Goal: Find contact information: Find contact information

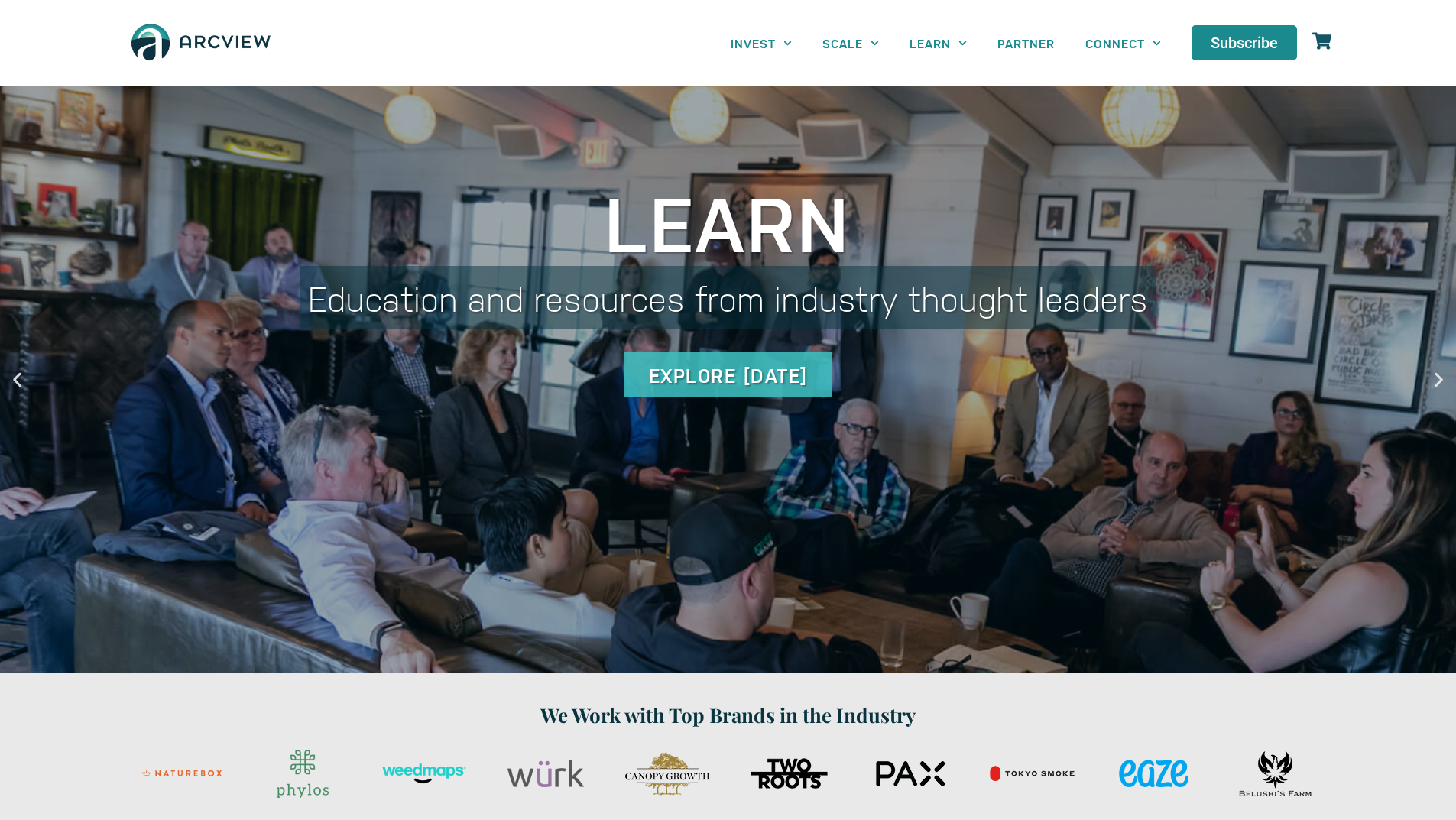
drag, startPoint x: 0, startPoint y: 0, endPoint x: 416, endPoint y: 27, distance: 416.9
click at [416, 27] on div "INVEST Brokerage & Advisory Services Principal Investment Opportunities / Funds…" at bounding box center [838, 43] width 1002 height 71
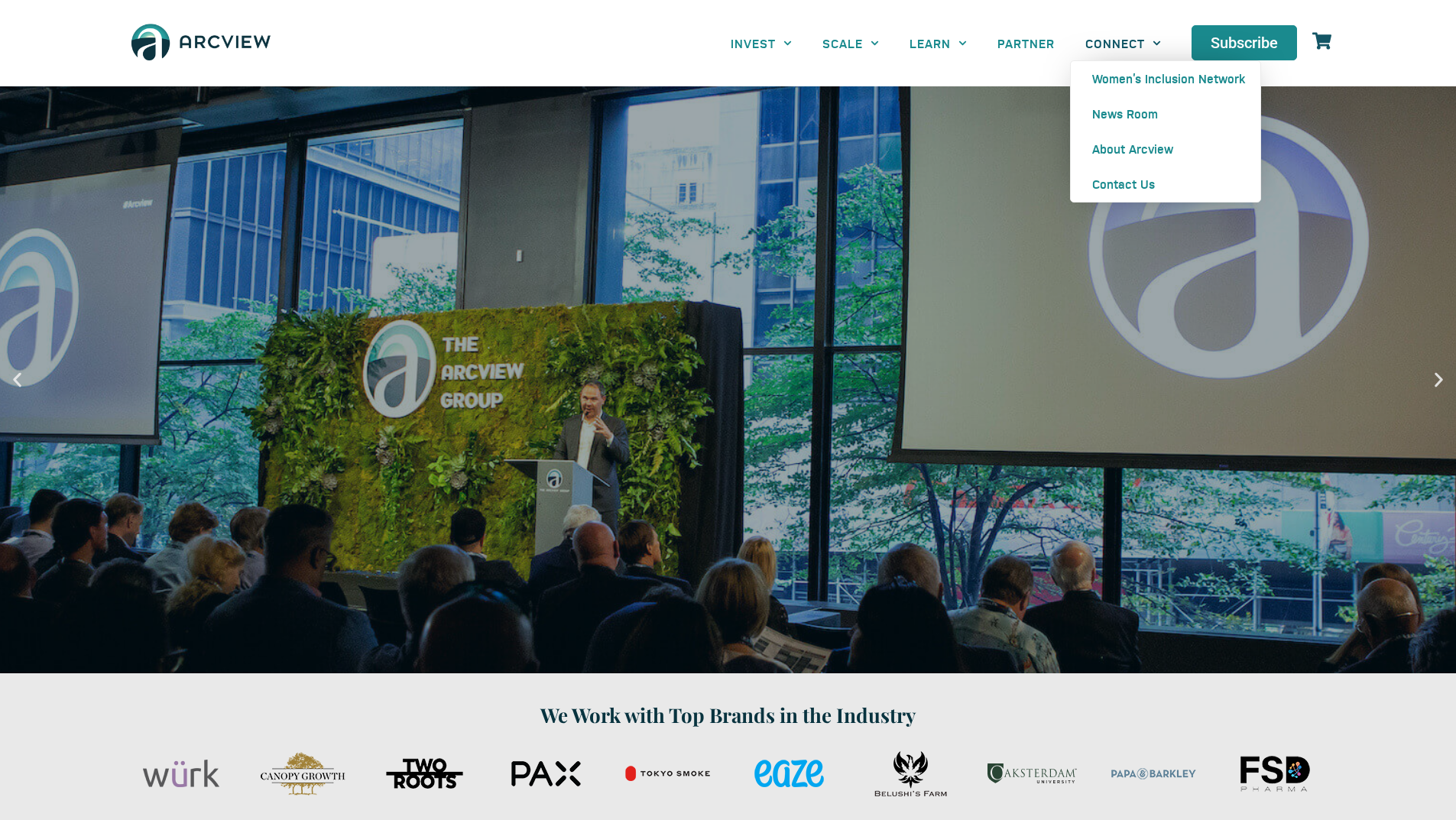
click at [1130, 39] on link "CONNECT" at bounding box center [1123, 43] width 107 height 35
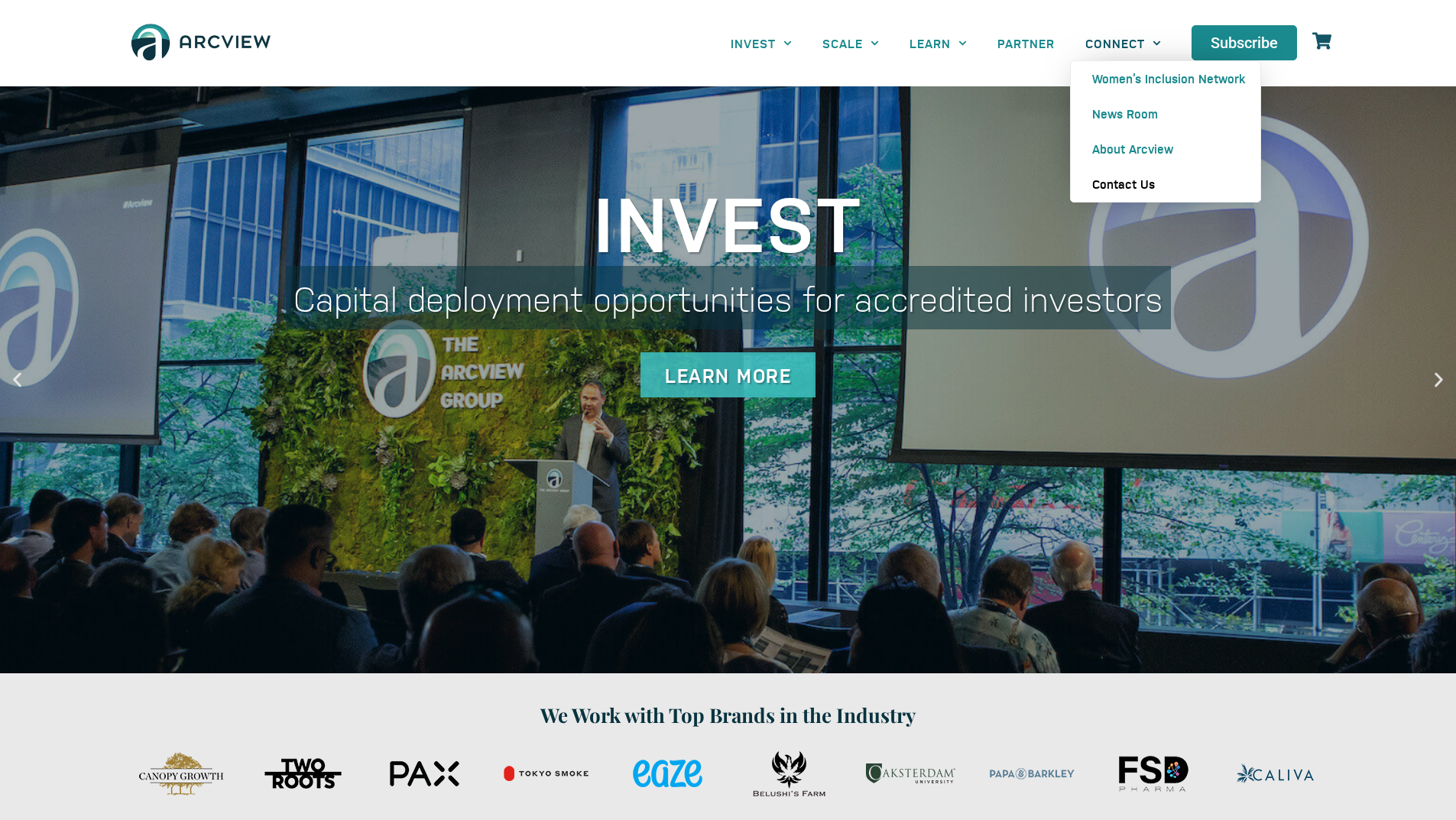
click at [1136, 183] on link "Contact Us" at bounding box center [1165, 184] width 190 height 36
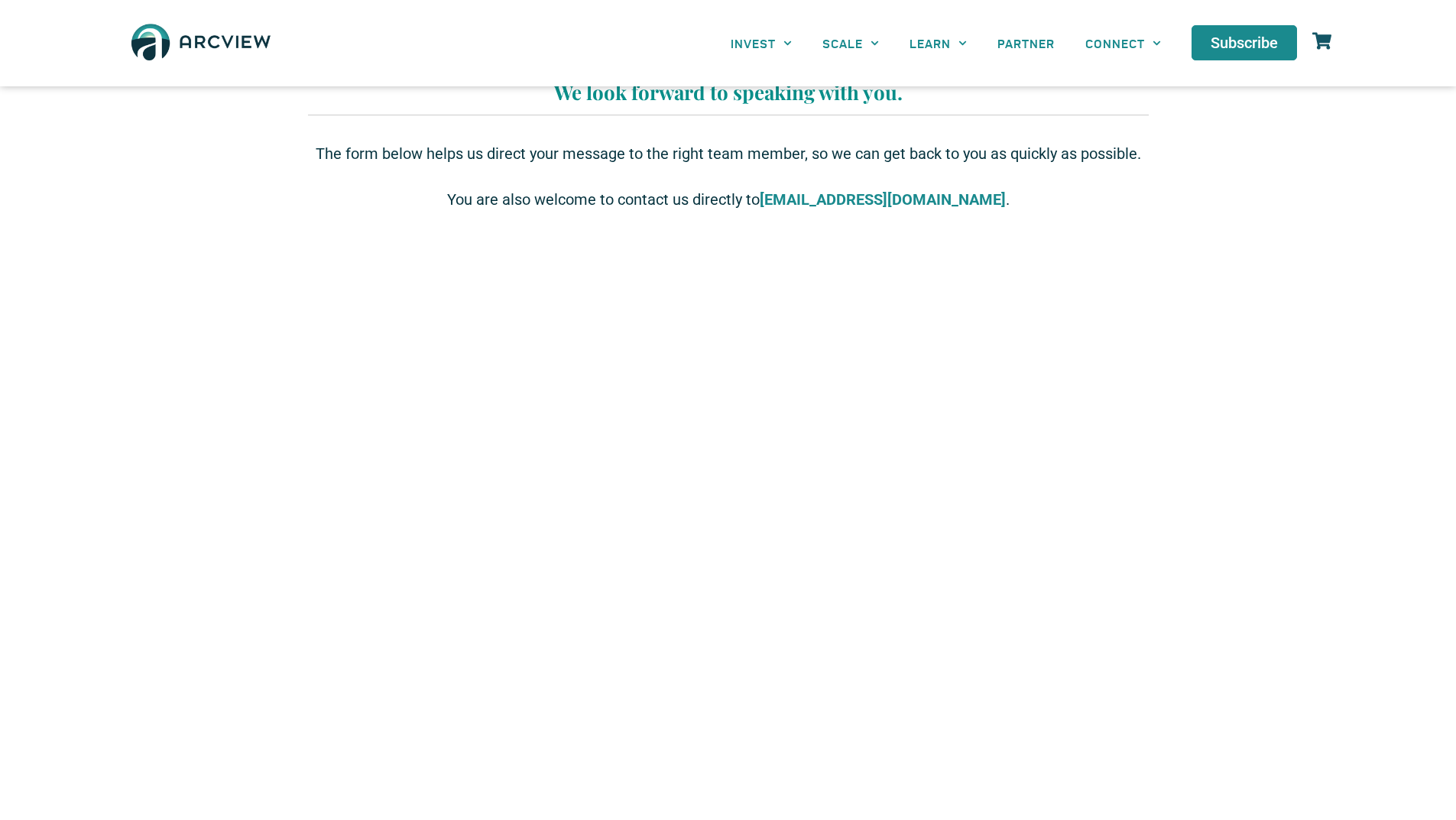
scroll to position [77, 0]
drag, startPoint x: 797, startPoint y: 197, endPoint x: 963, endPoint y: 198, distance: 166.0
click at [963, 198] on p "You are also welcome to contact us directly to [EMAIL_ADDRESS][DOMAIN_NAME] ." at bounding box center [728, 201] width 825 height 23
